Goal: Task Accomplishment & Management: Manage account settings

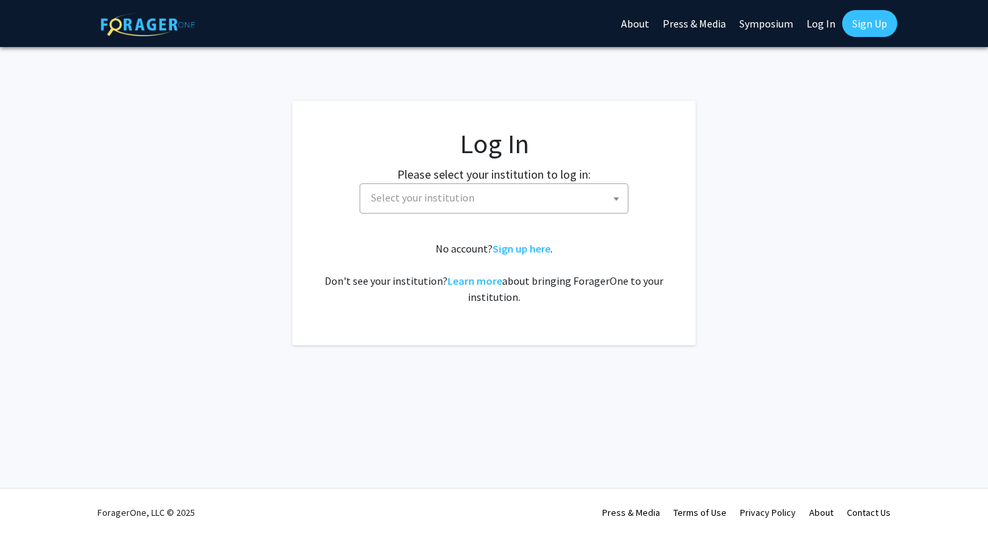
select select
click at [439, 194] on span "Select your institution" at bounding box center [422, 197] width 103 height 13
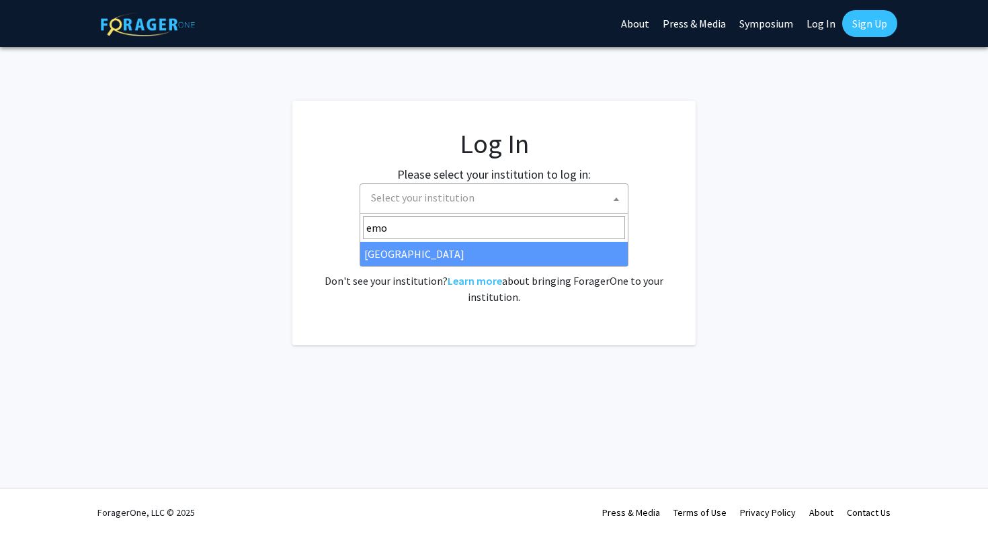
type input "emo"
select select "12"
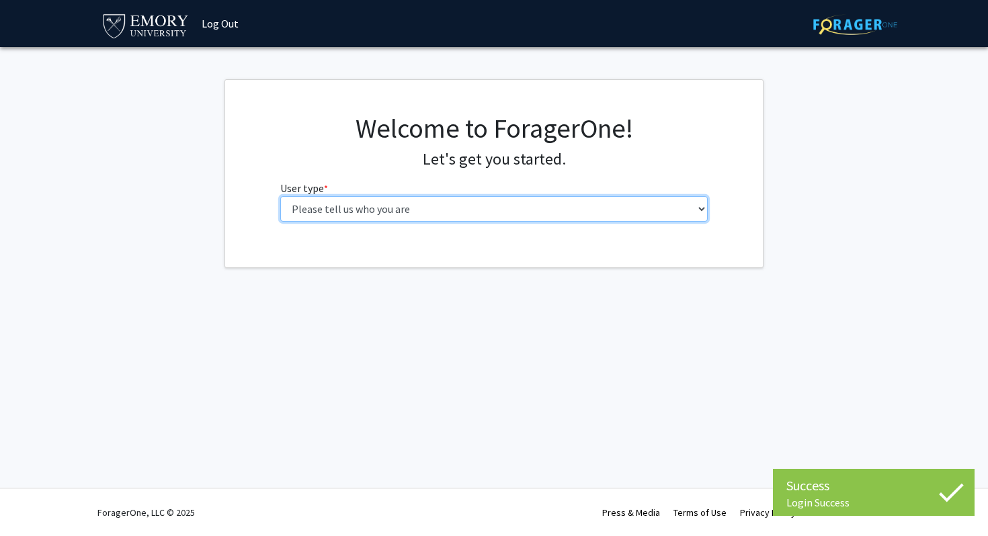
click at [438, 220] on select "Please tell us who you are Undergraduate Student Master's Student Doctoral Cand…" at bounding box center [494, 209] width 428 height 26
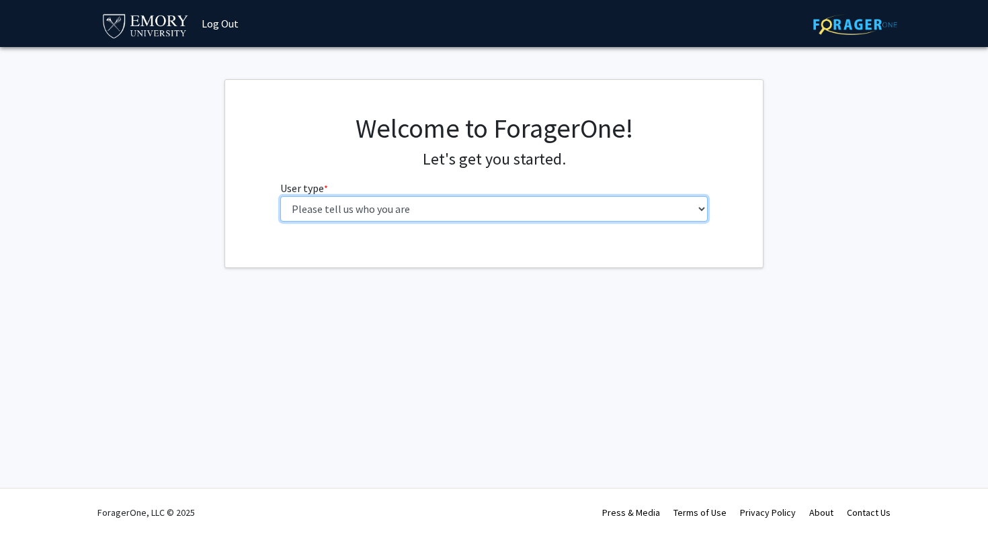
select select "1: undergrad"
click at [280, 196] on select "Please tell us who you are Undergraduate Student Master's Student Doctoral Cand…" at bounding box center [494, 209] width 428 height 26
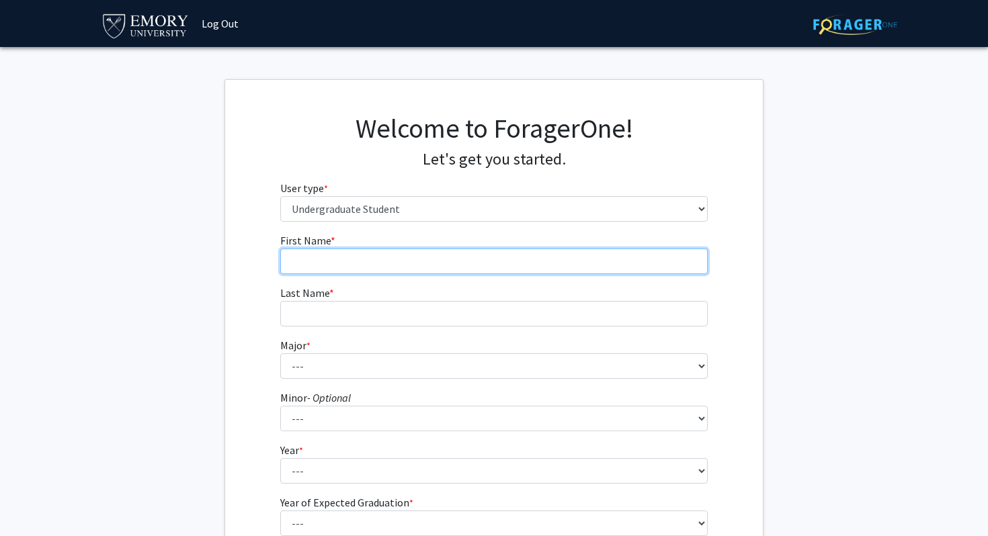
click at [421, 266] on input "First Name * required" at bounding box center [494, 262] width 428 height 26
type input "[PERSON_NAME]"
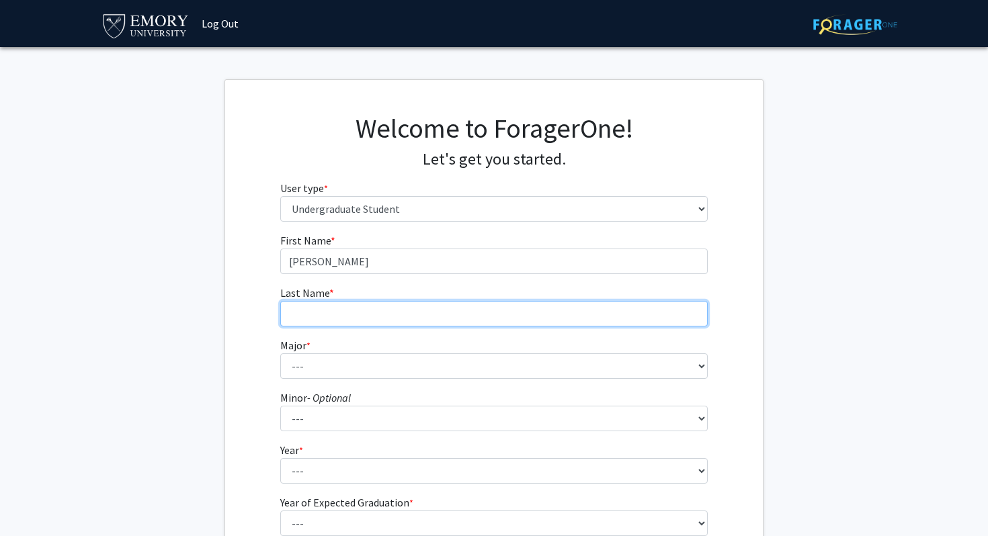
click at [406, 318] on input "Last Name * required" at bounding box center [494, 314] width 428 height 26
type input "O"
type input "Park"
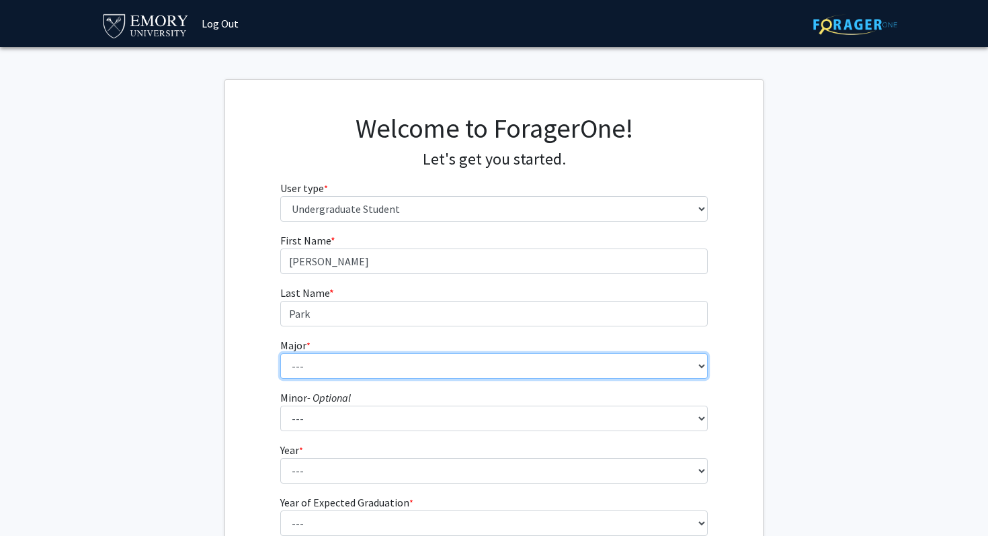
click at [355, 358] on select "--- Accounting African American Studies African Studies American Studies Analyt…" at bounding box center [494, 366] width 428 height 26
select select "16: 977"
click at [280, 353] on select "--- Accounting African American Studies African Studies American Studies Analyt…" at bounding box center [494, 366] width 428 height 26
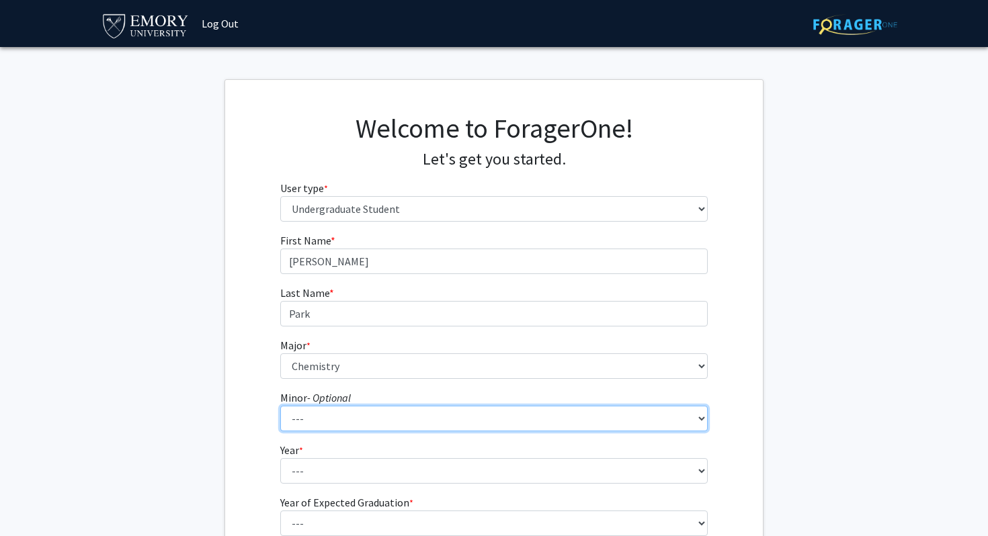
click at [342, 425] on select "--- African American Studies African Studies American Studies Ancient Mediterra…" at bounding box center [494, 419] width 428 height 26
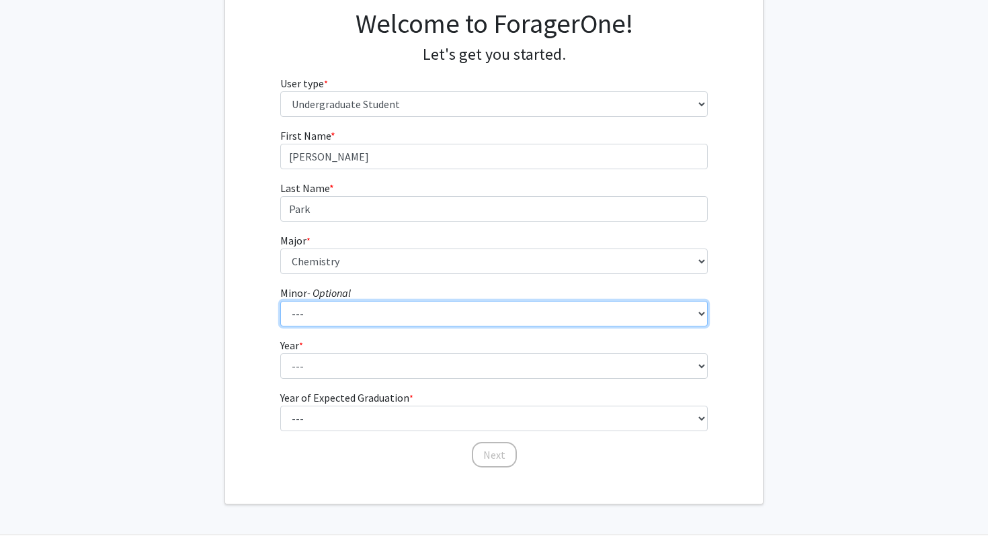
scroll to position [122, 0]
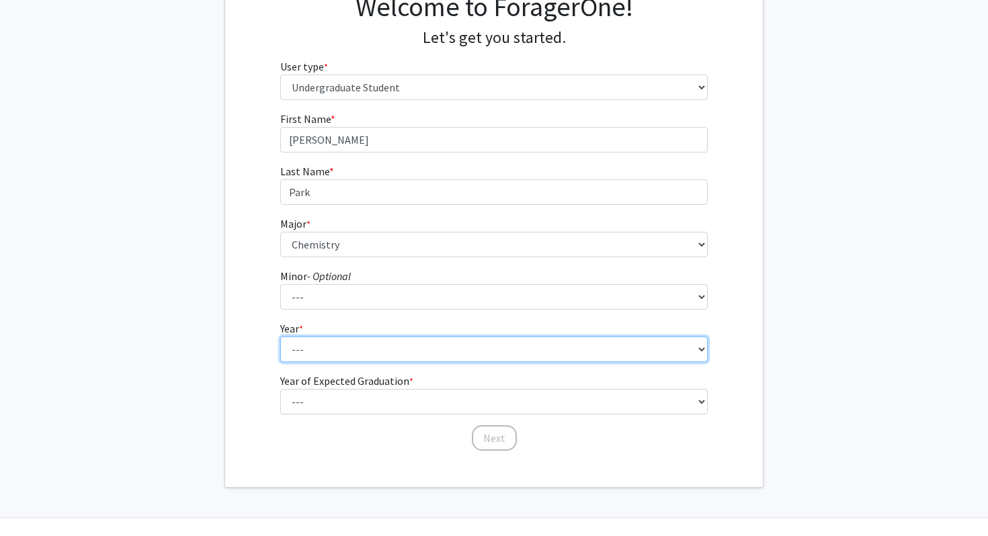
click at [317, 347] on select "--- First-year Sophomore Junior Senior Postbaccalaureate Certificate" at bounding box center [494, 350] width 428 height 26
select select "1: first-year"
click at [280, 337] on select "--- First-year Sophomore Junior Senior Postbaccalaureate Certificate" at bounding box center [494, 350] width 428 height 26
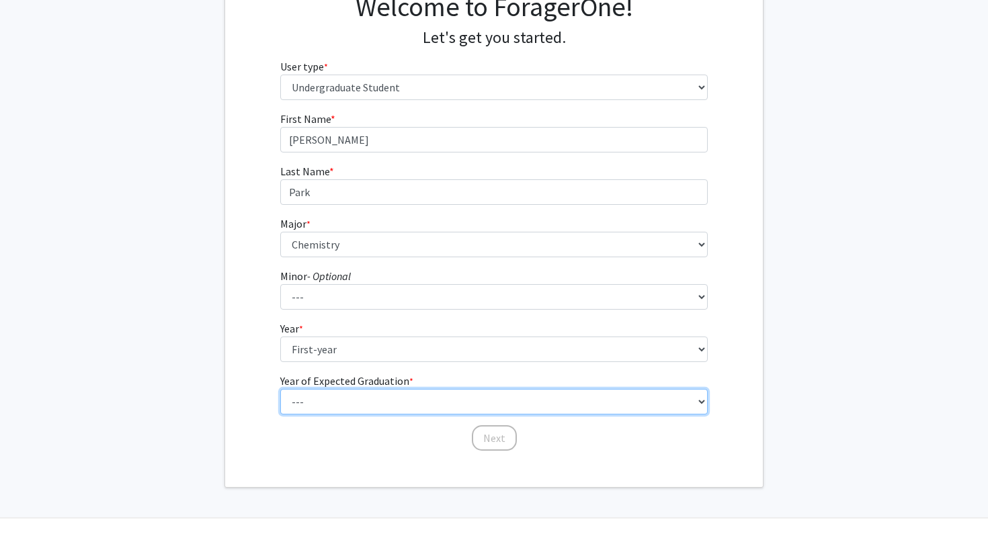
click at [328, 394] on select "--- 2025 2026 2027 2028 2029 2030 2031 2032 2033 2034" at bounding box center [494, 402] width 428 height 26
select select "5: 2029"
click at [280, 389] on select "--- 2025 2026 2027 2028 2029 2030 2031 2032 2033 2034" at bounding box center [494, 402] width 428 height 26
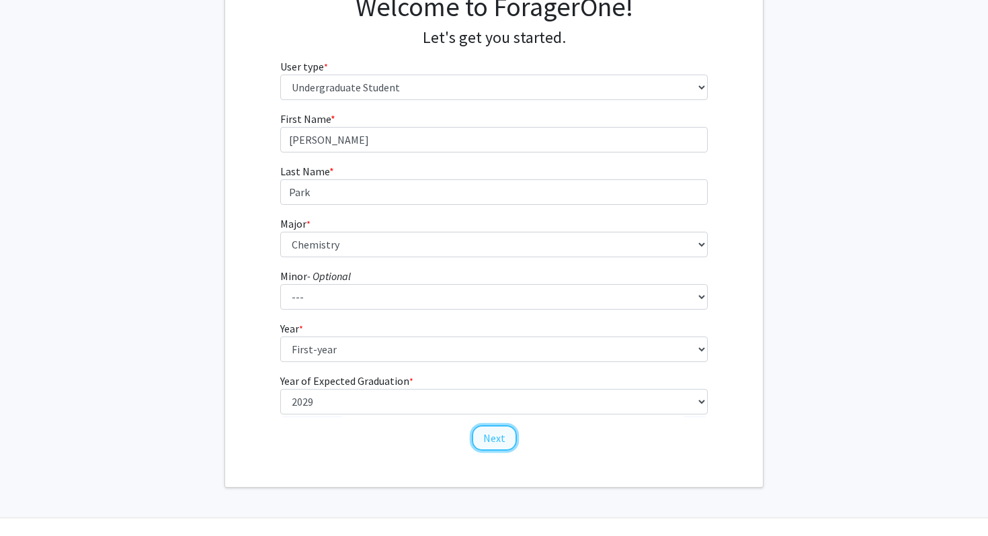
click at [489, 442] on button "Next" at bounding box center [494, 438] width 45 height 26
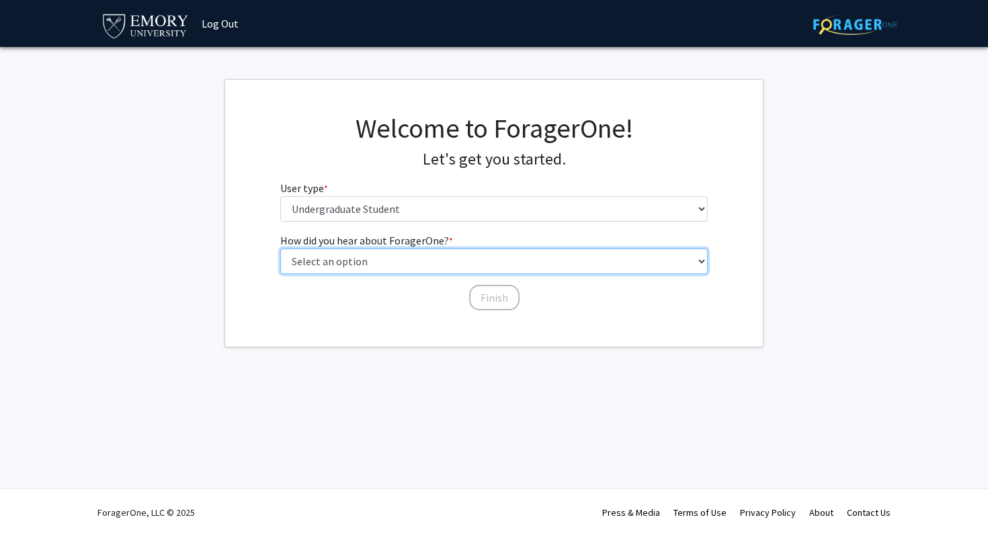
click at [436, 259] on select "Select an option Peer/student recommendation Faculty/staff recommendation Unive…" at bounding box center [494, 262] width 428 height 26
select select "3: university_website"
click at [280, 249] on select "Select an option Peer/student recommendation Faculty/staff recommendation Unive…" at bounding box center [494, 262] width 428 height 26
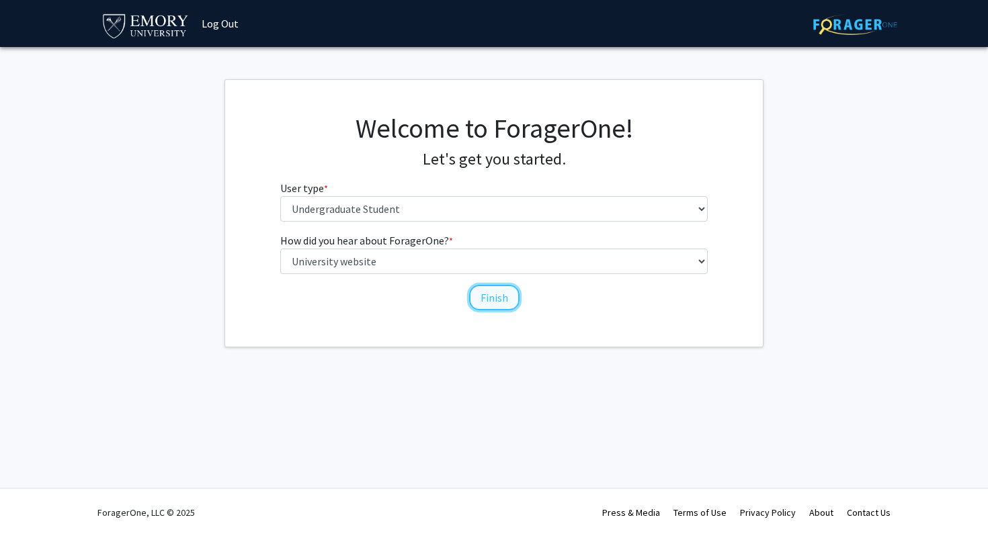
click at [498, 298] on button "Finish" at bounding box center [494, 298] width 50 height 26
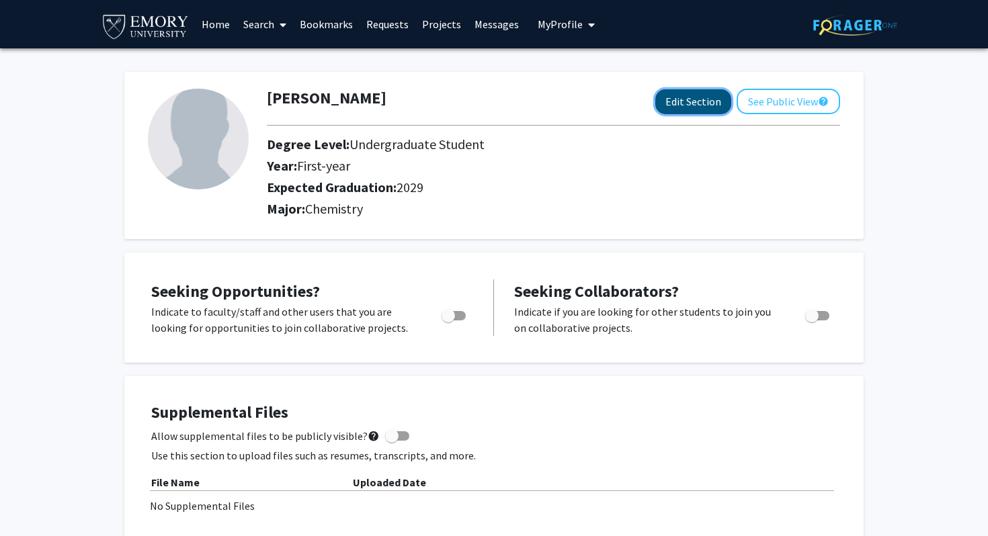
click at [679, 101] on button "Edit Section" at bounding box center [693, 101] width 76 height 25
select select "first-year"
select select "2029"
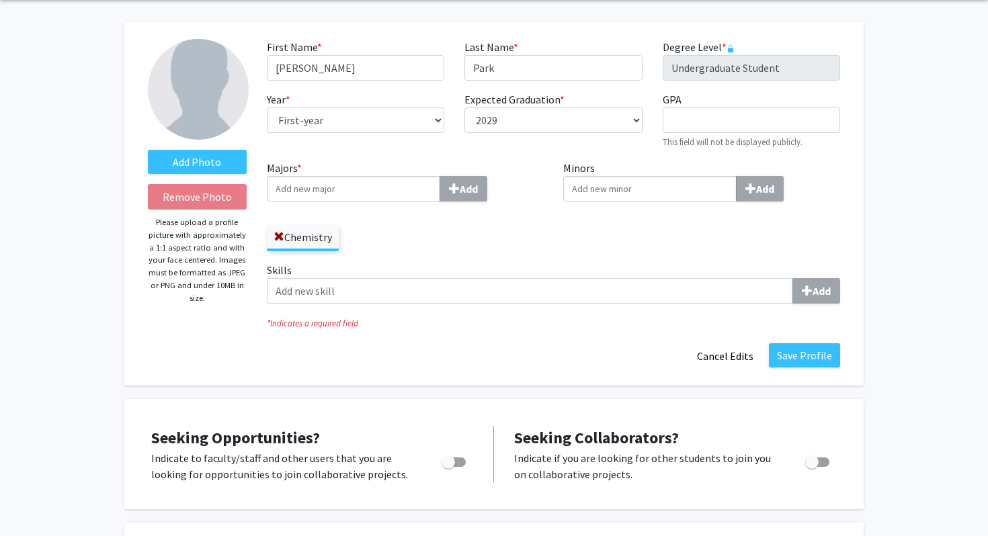
scroll to position [212, 0]
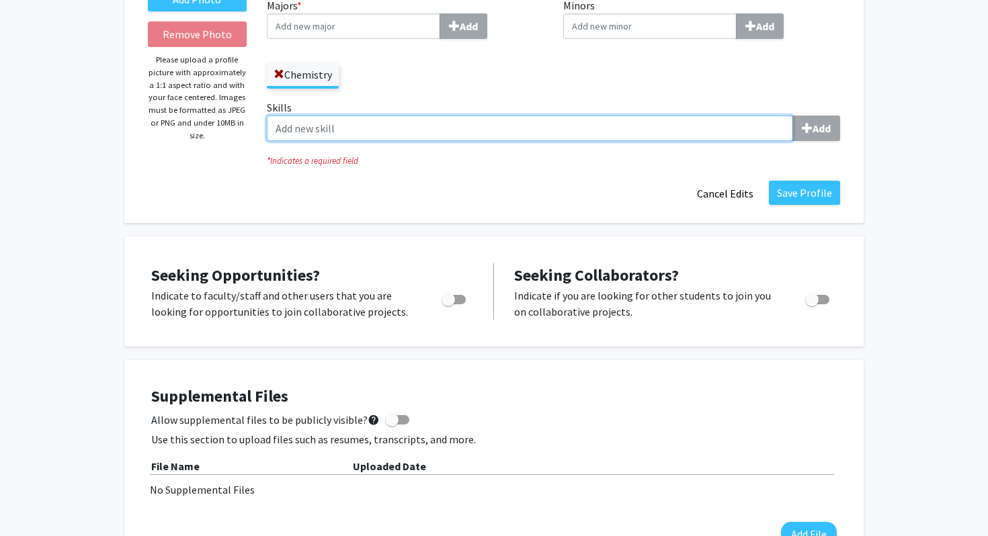
click at [407, 121] on input "Skills Add" at bounding box center [530, 129] width 526 height 26
type input "C"
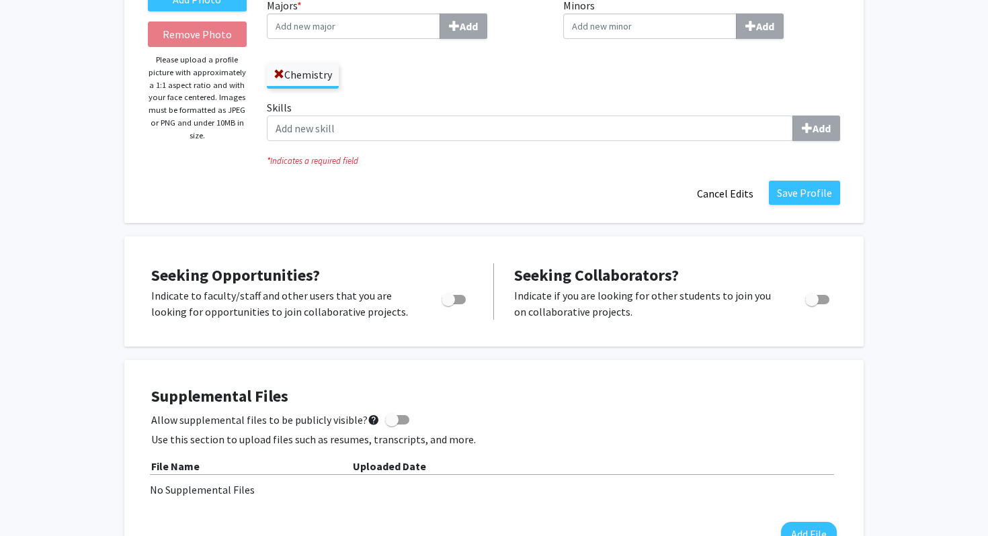
click at [403, 201] on div "Save Profile Cancel Edits" at bounding box center [553, 194] width 593 height 26
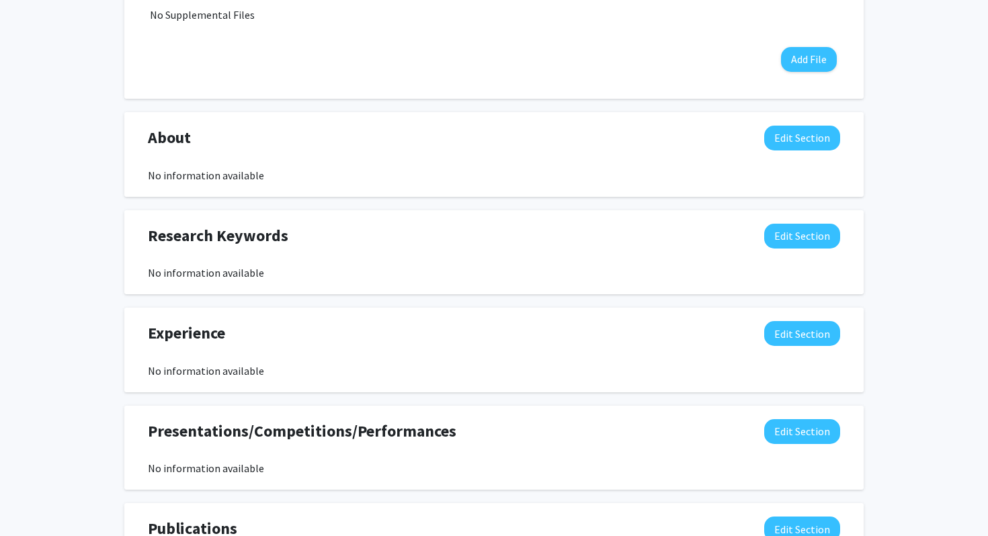
scroll to position [691, 0]
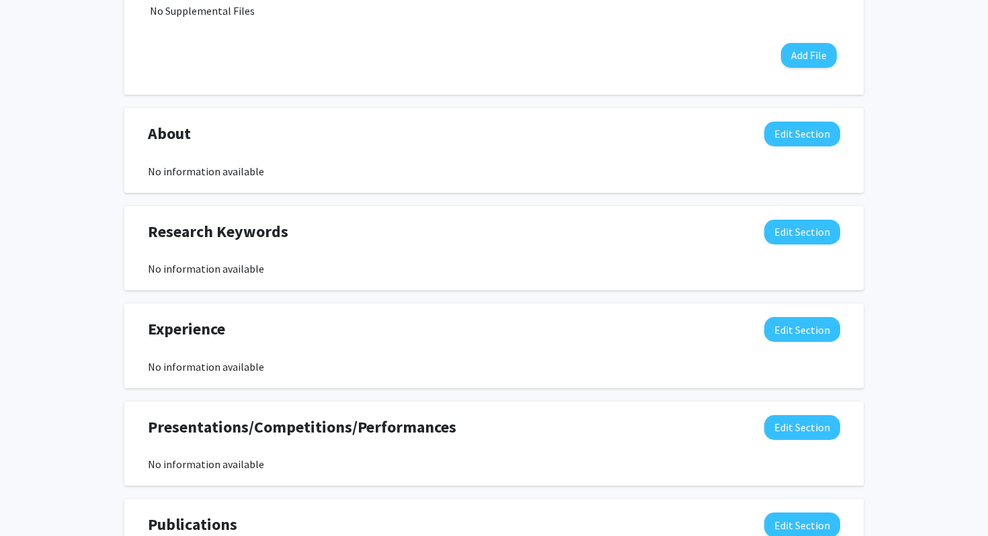
click at [802, 312] on div "Experience Edit Section No information available You may write a maximum of 750…" at bounding box center [493, 346] width 739 height 85
click at [799, 325] on button "Edit Section" at bounding box center [802, 329] width 76 height 25
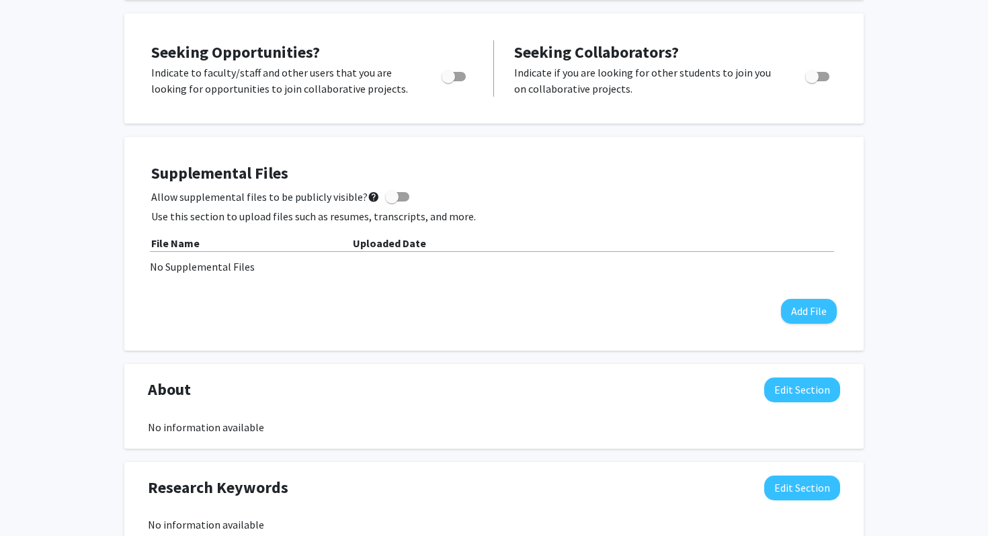
scroll to position [0, 0]
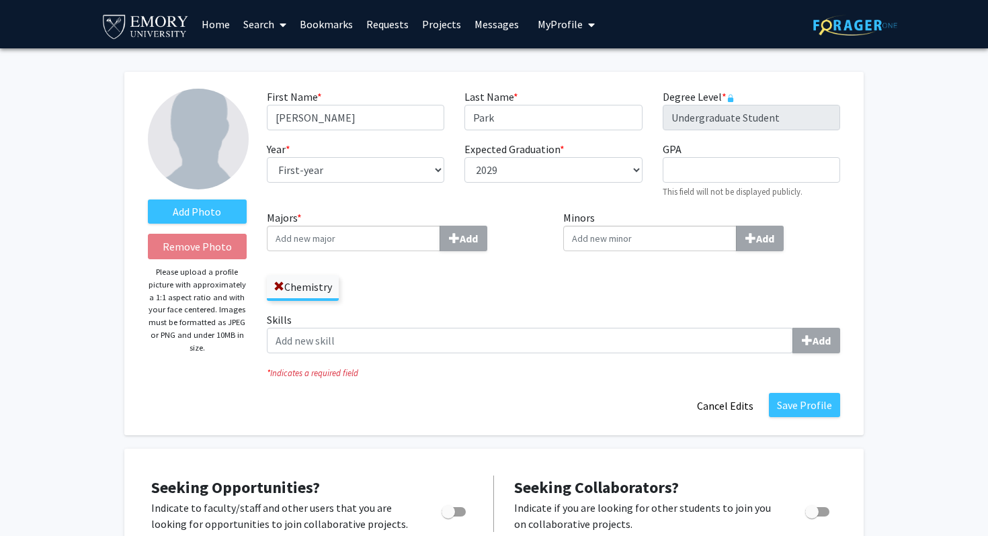
click at [259, 31] on link "Search" at bounding box center [265, 24] width 56 height 47
click at [419, 45] on link "Projects" at bounding box center [441, 24] width 52 height 47
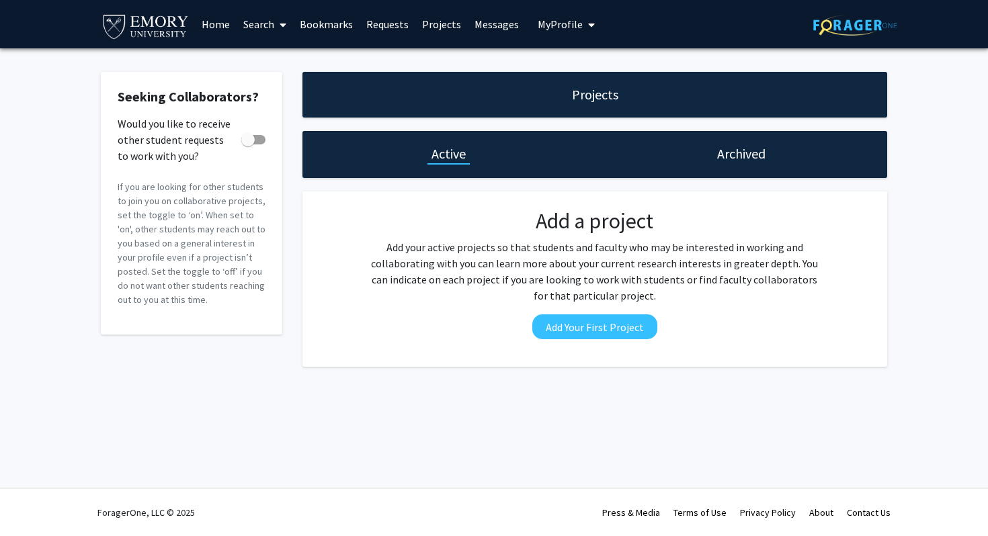
click at [435, 37] on link "Projects" at bounding box center [441, 24] width 52 height 47
click at [345, 38] on link "Bookmarks" at bounding box center [326, 24] width 67 height 47
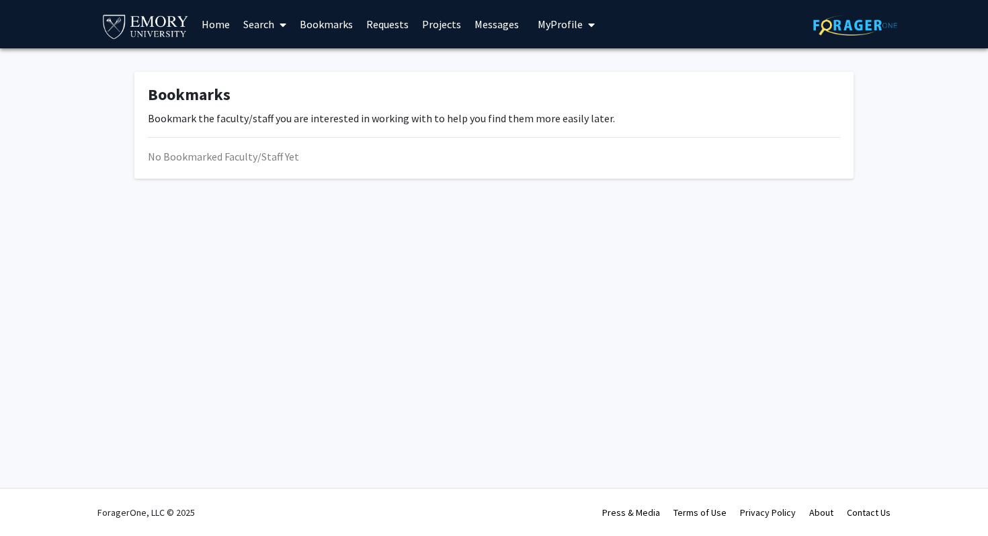
click at [239, 30] on link "Search" at bounding box center [265, 24] width 56 height 47
click at [218, 30] on link "Home" at bounding box center [216, 24] width 42 height 47
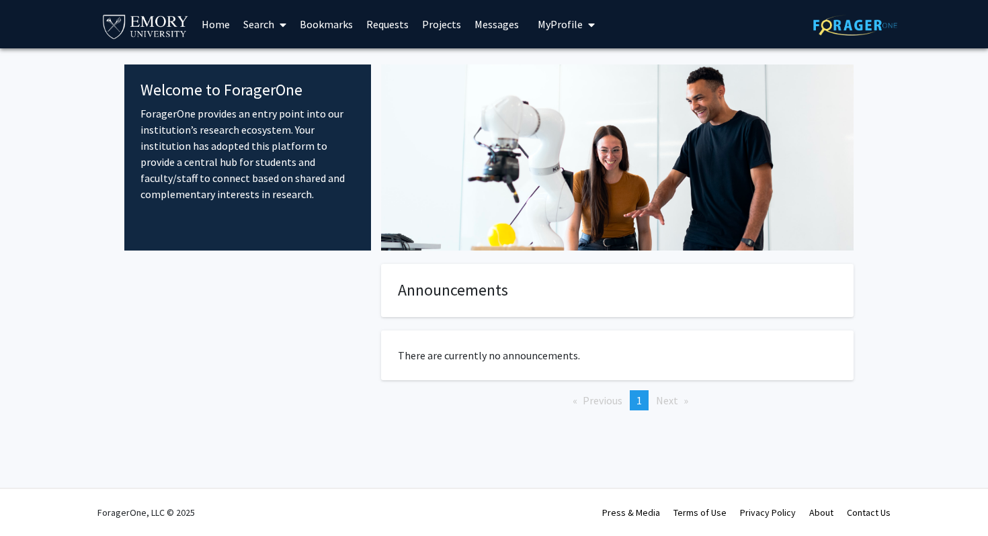
click at [546, 7] on button "My Profile" at bounding box center [566, 24] width 65 height 48
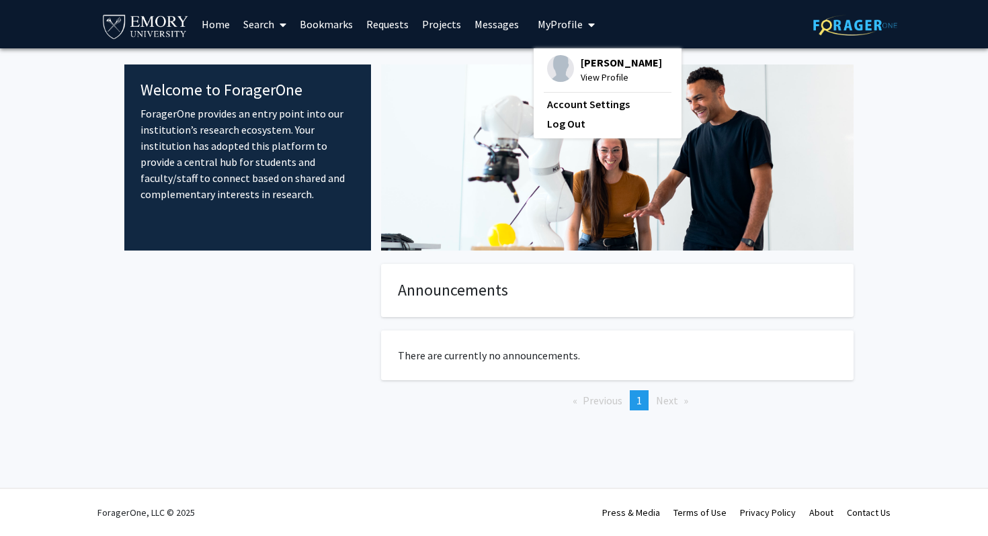
click at [563, 67] on img at bounding box center [560, 68] width 27 height 27
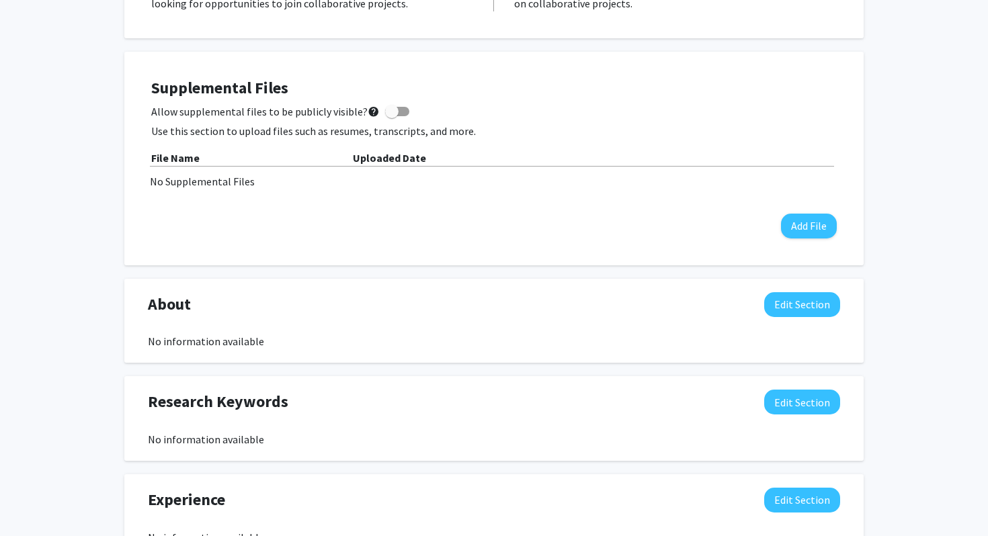
scroll to position [228, 0]
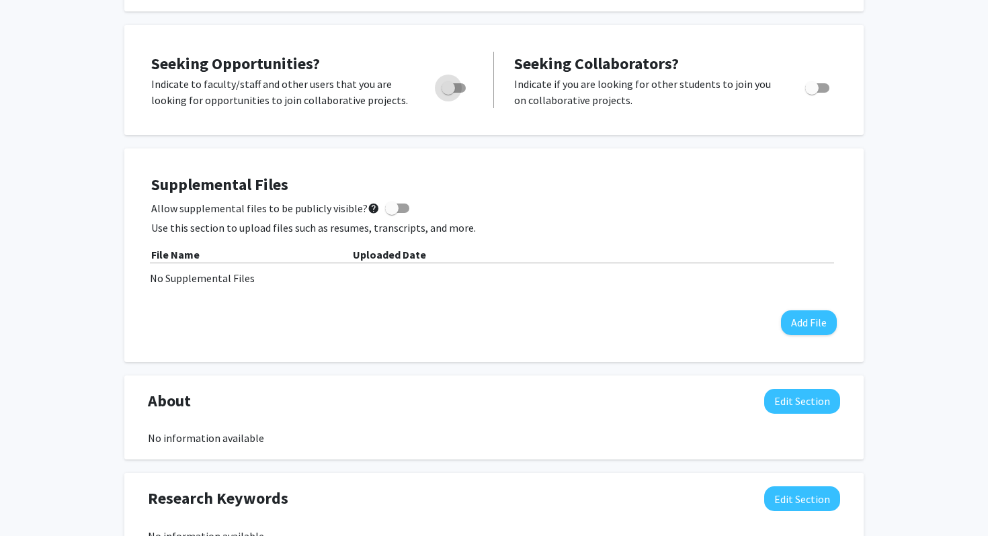
click at [452, 91] on span "Toggle" at bounding box center [448, 87] width 13 height 13
click at [448, 93] on input "Are you actively seeking opportunities?" at bounding box center [448, 93] width 1 height 1
checkbox input "true"
click at [827, 82] on label "Toggle" at bounding box center [815, 88] width 30 height 16
click at [812, 93] on input "Would you like to receive other student requests to work with you?" at bounding box center [811, 93] width 1 height 1
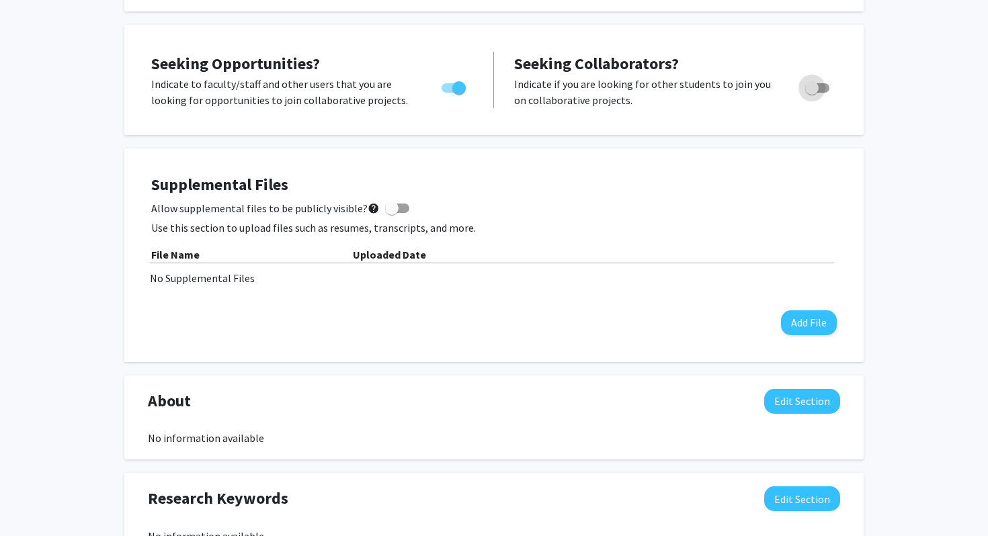
checkbox input "true"
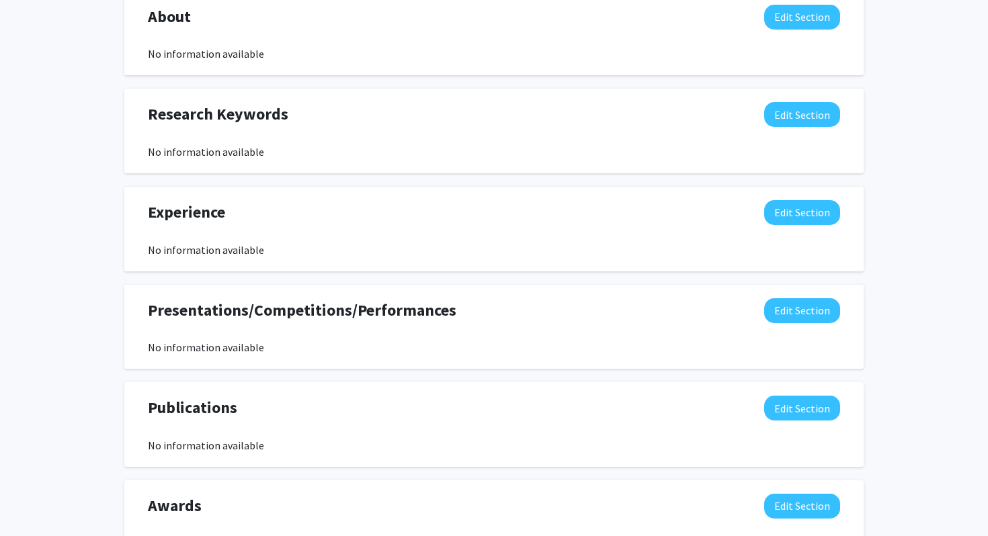
scroll to position [583, 0]
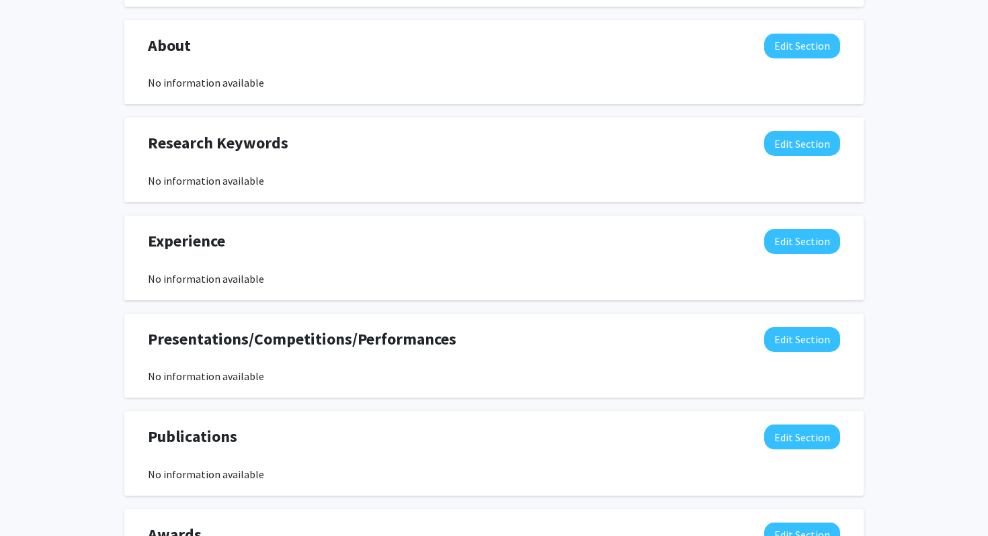
click at [808, 62] on div "About Edit Section" at bounding box center [494, 49] width 712 height 31
click at [805, 52] on button "Edit Section" at bounding box center [802, 46] width 76 height 25
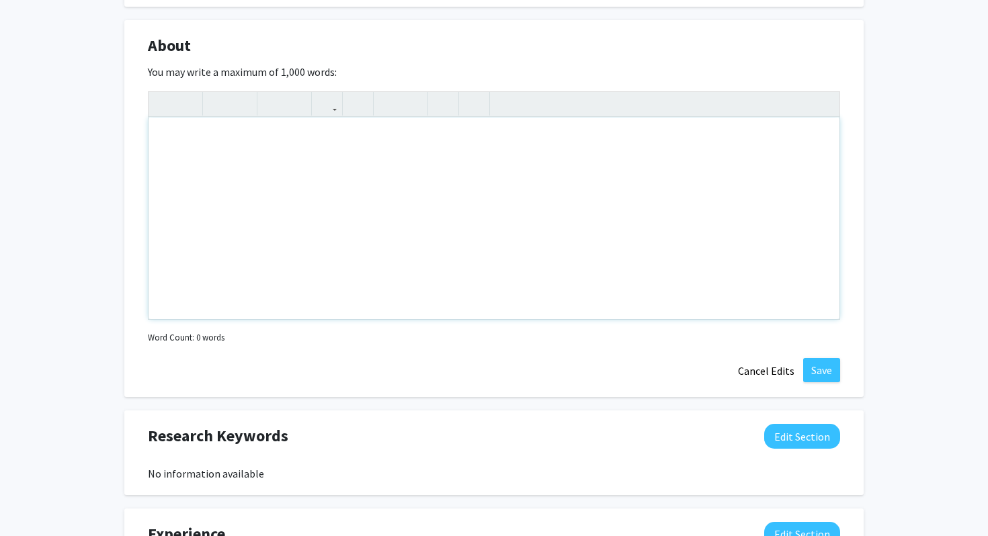
click at [542, 226] on div "Note to users with screen readers: Please deactivate our accessibility plugin f…" at bounding box center [494, 219] width 691 height 202
type textarea "<p>[PERSON_NAME], 1st year</p><p><br></p>"
click at [811, 368] on button "Save" at bounding box center [821, 370] width 37 height 24
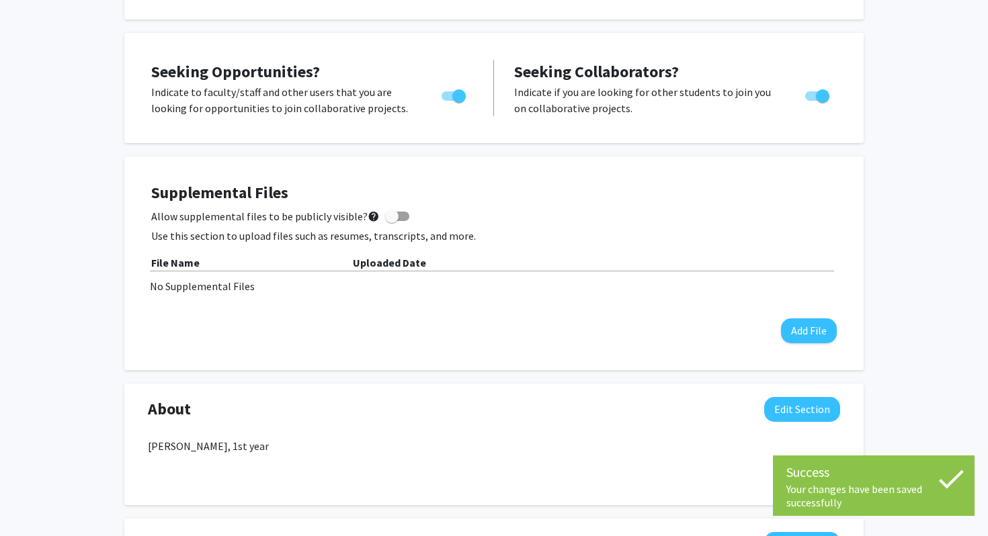
scroll to position [0, 0]
